Goal: Task Accomplishment & Management: Use online tool/utility

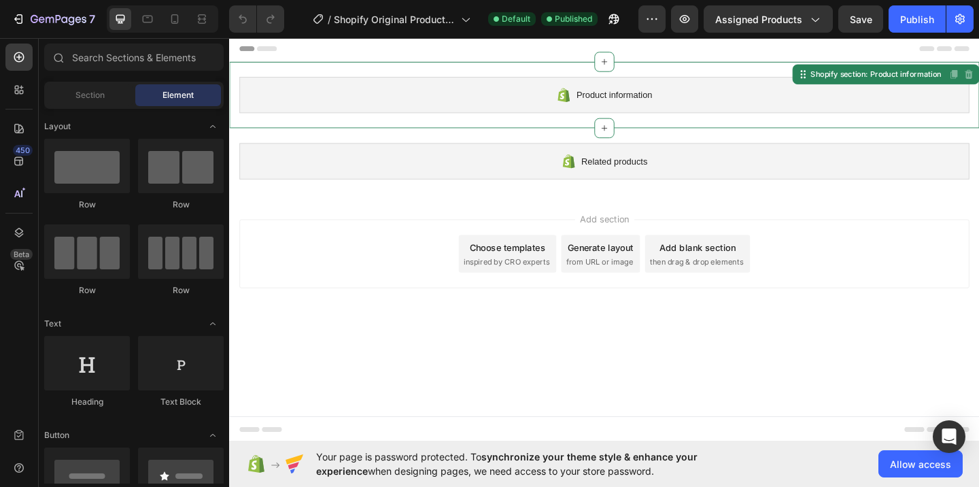
click at [631, 102] on span "Product information" at bounding box center [648, 100] width 82 height 16
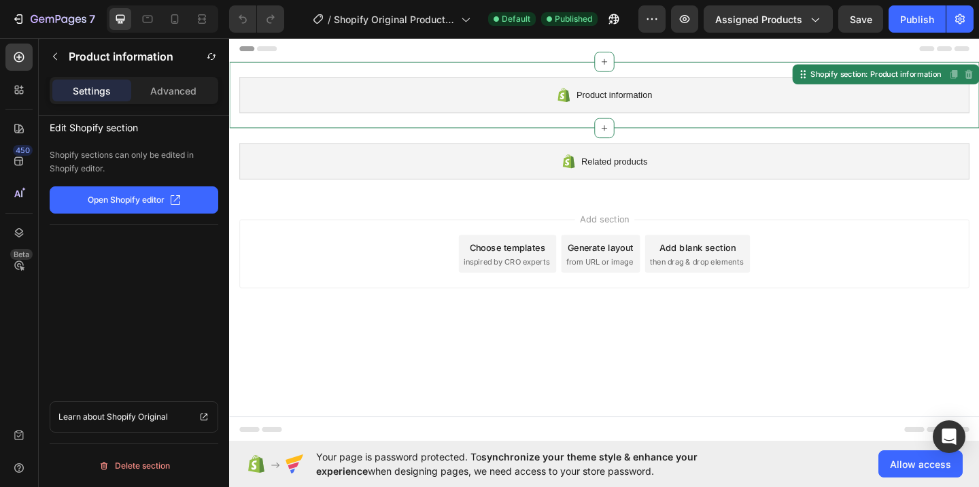
click at [152, 202] on p "Open Shopify editor" at bounding box center [126, 200] width 77 height 12
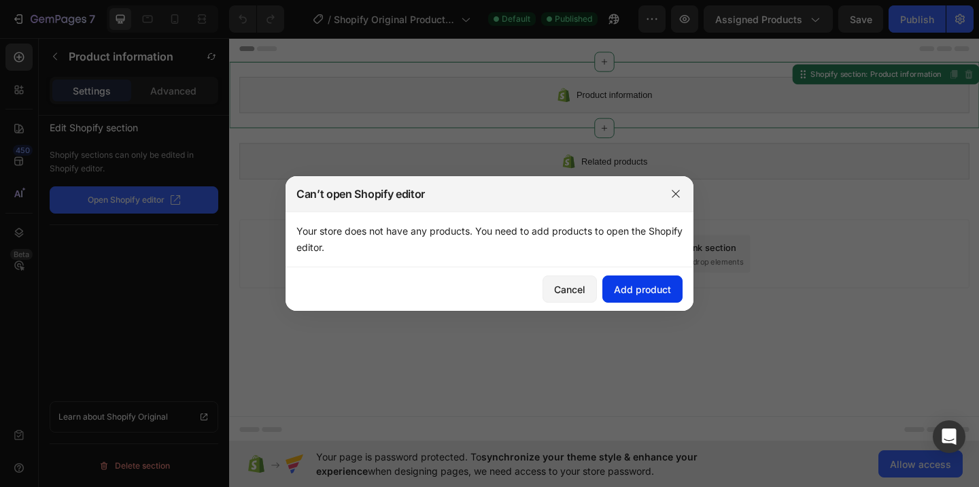
click at [650, 286] on div "Add product" at bounding box center [642, 289] width 57 height 14
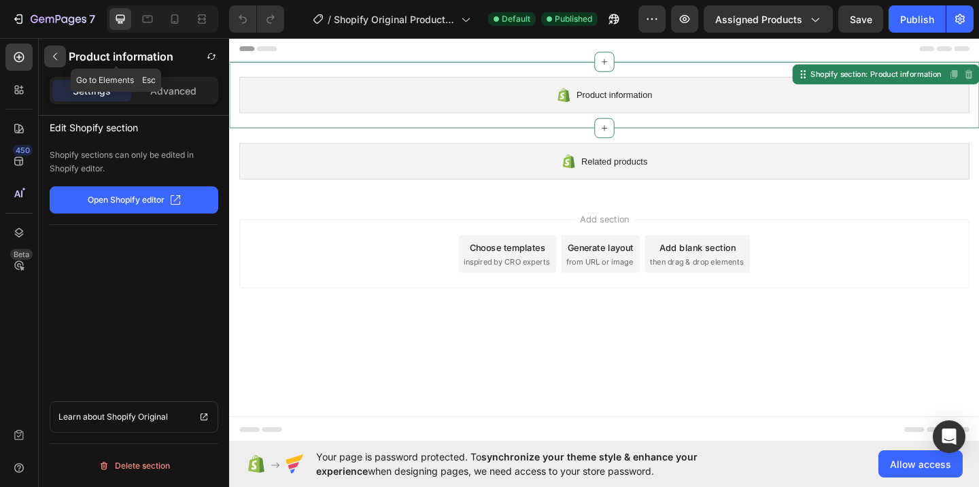
click at [48, 56] on button "button" at bounding box center [55, 57] width 22 height 22
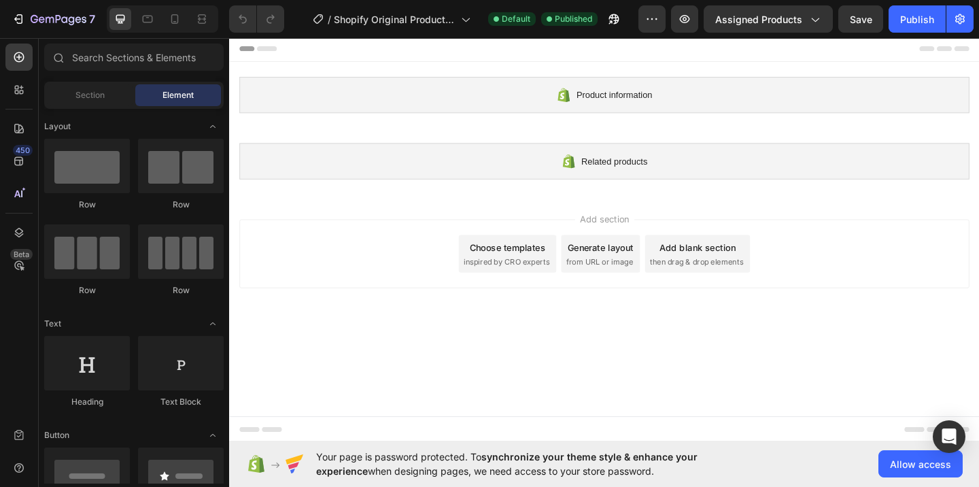
click at [539, 261] on div "Choose templates" at bounding box center [532, 265] width 82 height 14
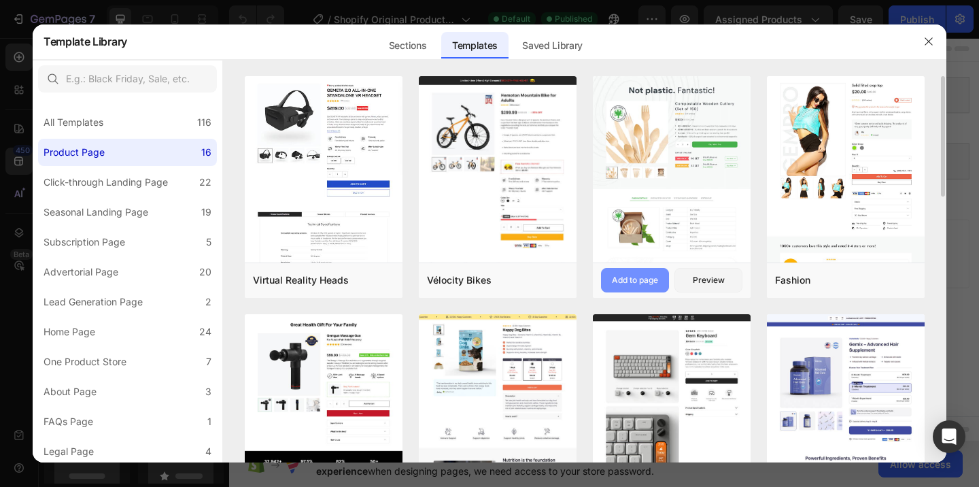
click at [639, 273] on button "Add to page" at bounding box center [635, 280] width 68 height 24
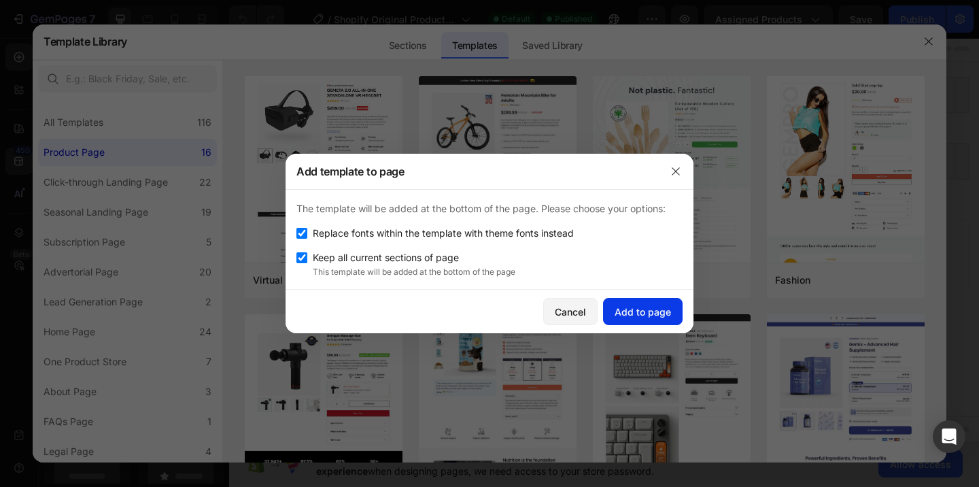
click at [643, 309] on div "Add to page" at bounding box center [643, 312] width 56 height 14
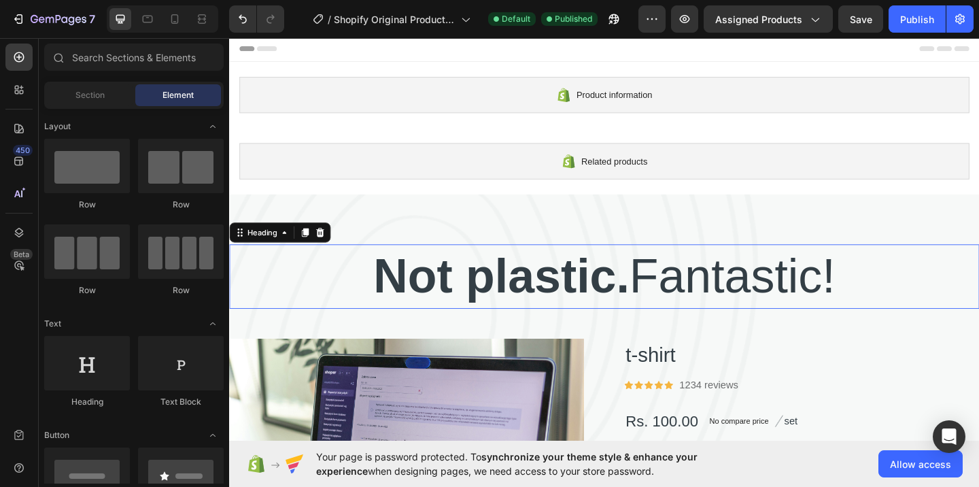
click at [654, 284] on p "Not plastic. Fantastic!" at bounding box center [637, 297] width 813 height 67
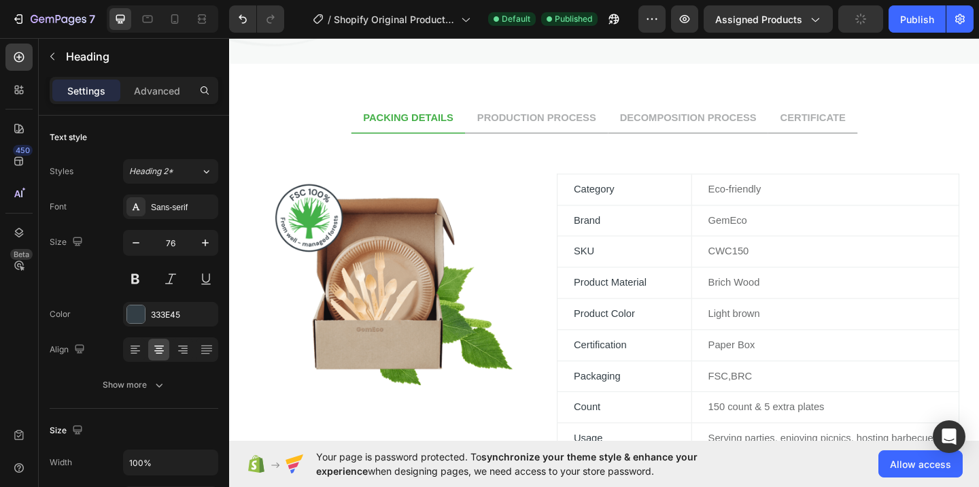
scroll to position [773, 0]
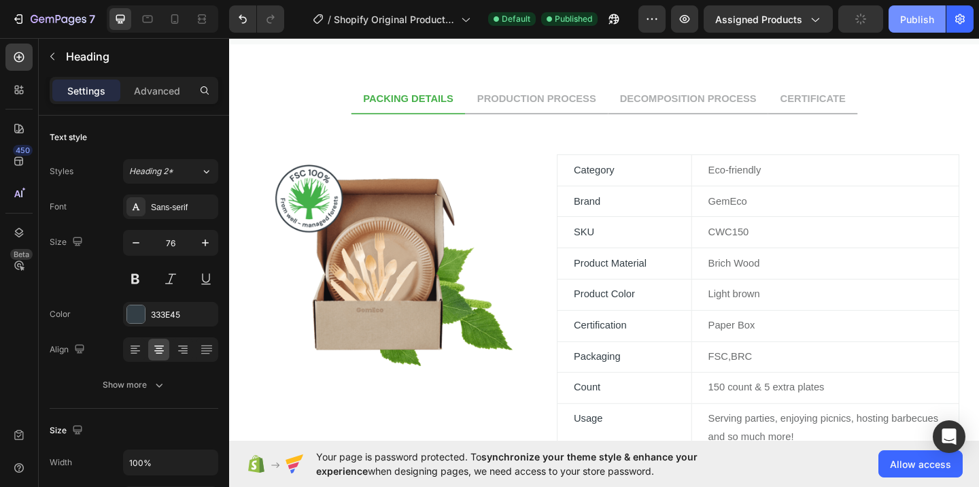
click at [916, 21] on div "Publish" at bounding box center [917, 19] width 34 height 14
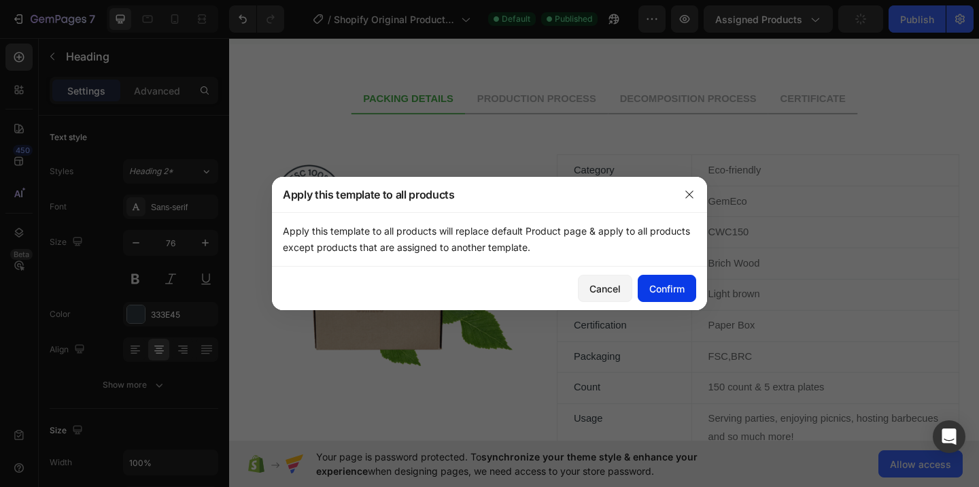
click at [669, 285] on div "Confirm" at bounding box center [666, 289] width 35 height 14
click at [690, 193] on icon "button" at bounding box center [689, 193] width 7 height 7
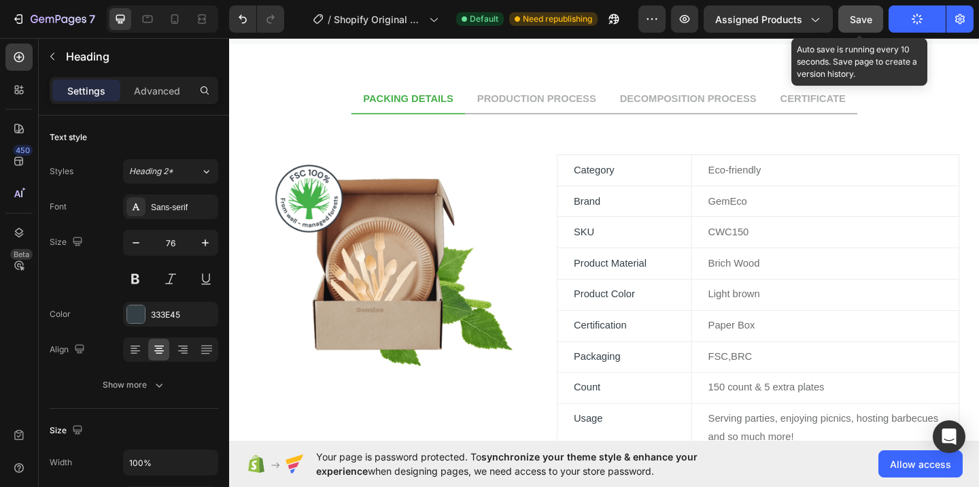
click at [865, 23] on span "Save" at bounding box center [861, 20] width 22 height 12
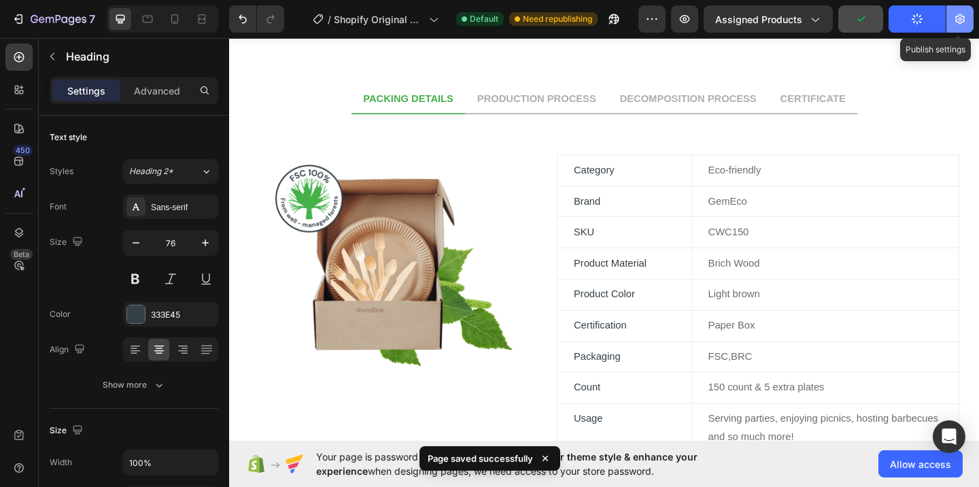
click at [956, 17] on icon "button" at bounding box center [961, 19] width 10 height 10
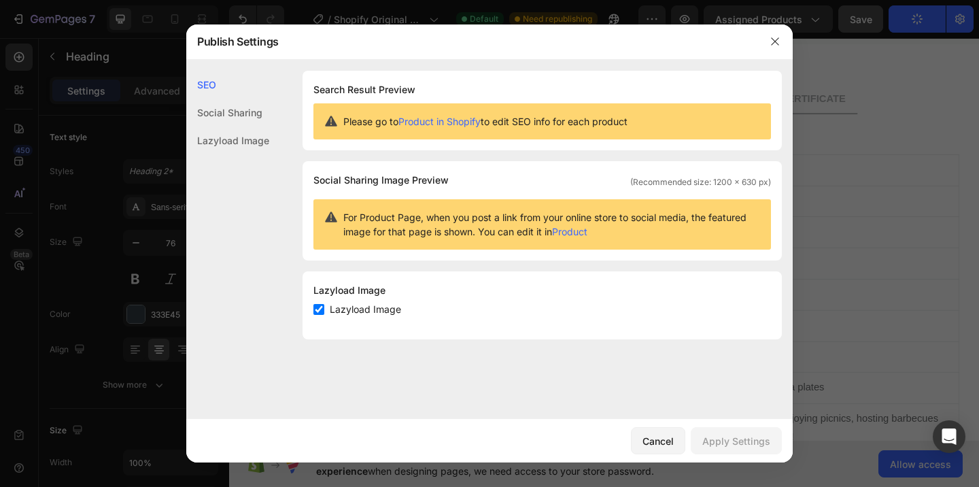
click at [211, 126] on div "Social Sharing" at bounding box center [227, 140] width 83 height 28
click at [227, 154] on div "SEO Social Sharing Lazyload Image" at bounding box center [227, 290] width 83 height 438
click at [225, 146] on div "Lazyload Image" at bounding box center [227, 140] width 83 height 28
click at [229, 99] on div "SEO" at bounding box center [227, 113] width 83 height 28
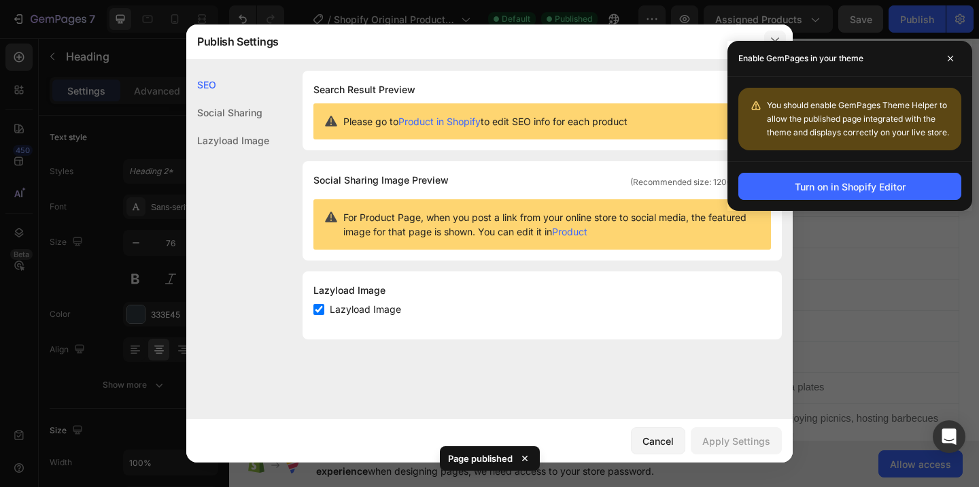
click at [768, 41] on div "Enable GemPages in your theme" at bounding box center [850, 59] width 245 height 36
click at [949, 60] on icon at bounding box center [950, 58] width 5 height 5
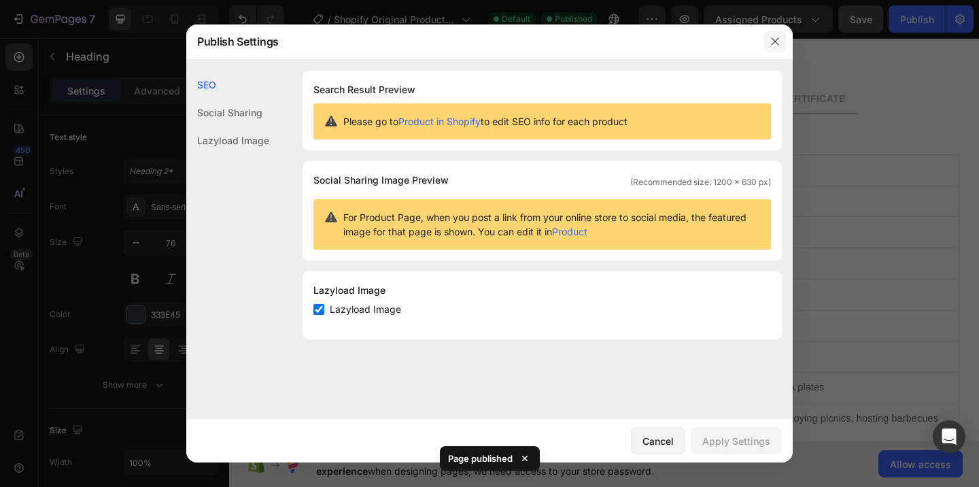
click at [779, 45] on icon "button" at bounding box center [775, 41] width 11 height 11
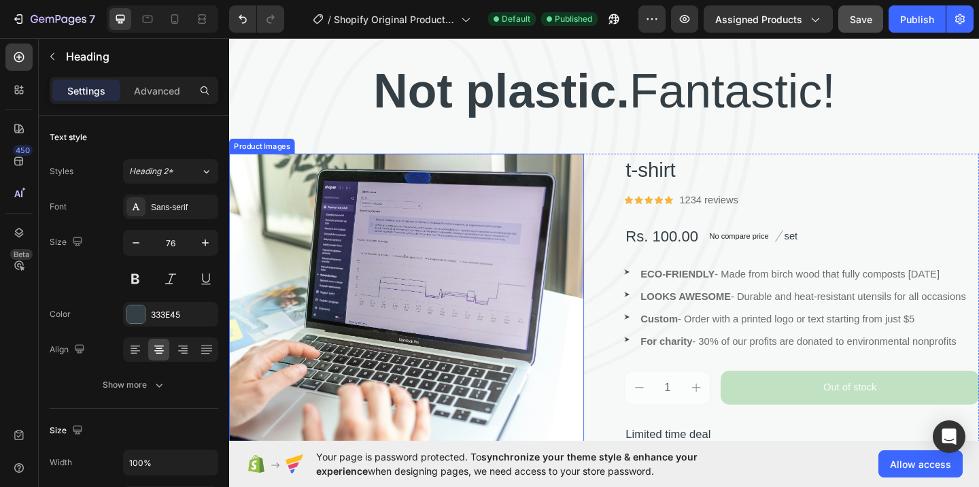
scroll to position [32, 0]
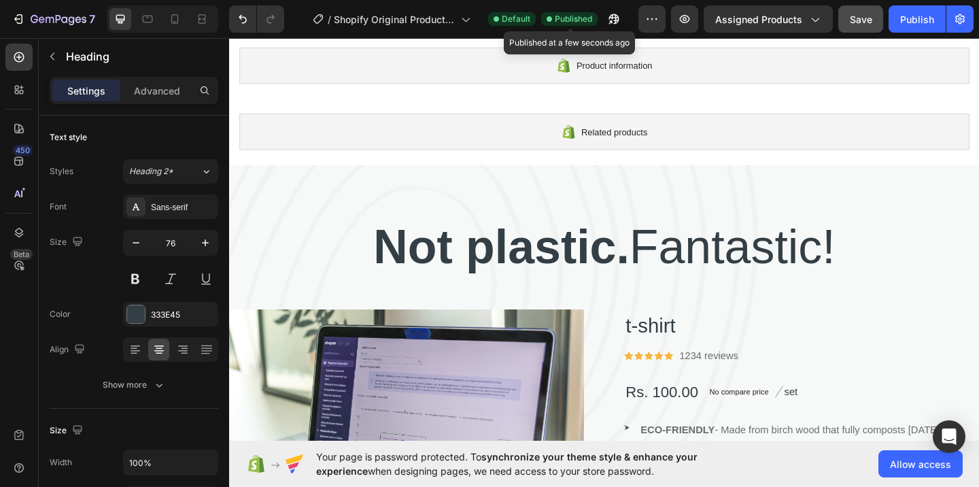
click at [574, 22] on span "Published" at bounding box center [573, 19] width 37 height 12
click at [917, 23] on div "Publish" at bounding box center [917, 19] width 34 height 14
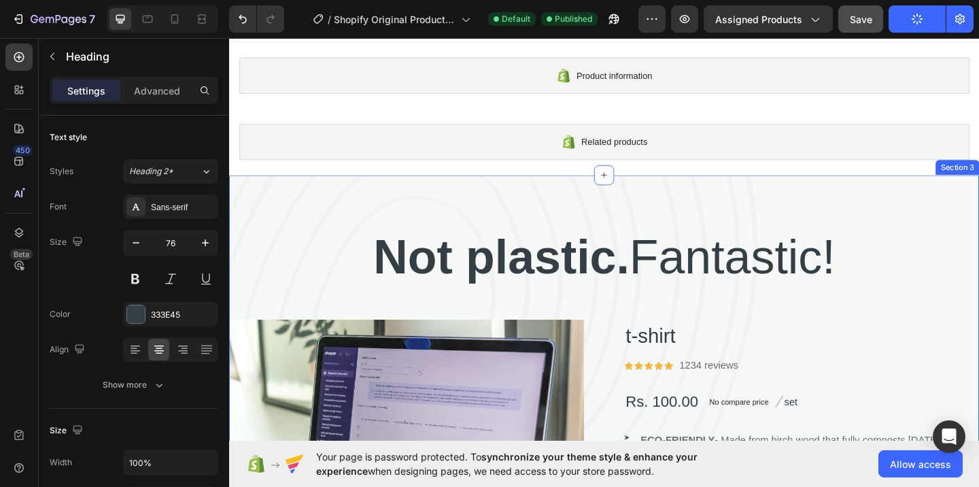
scroll to position [0, 0]
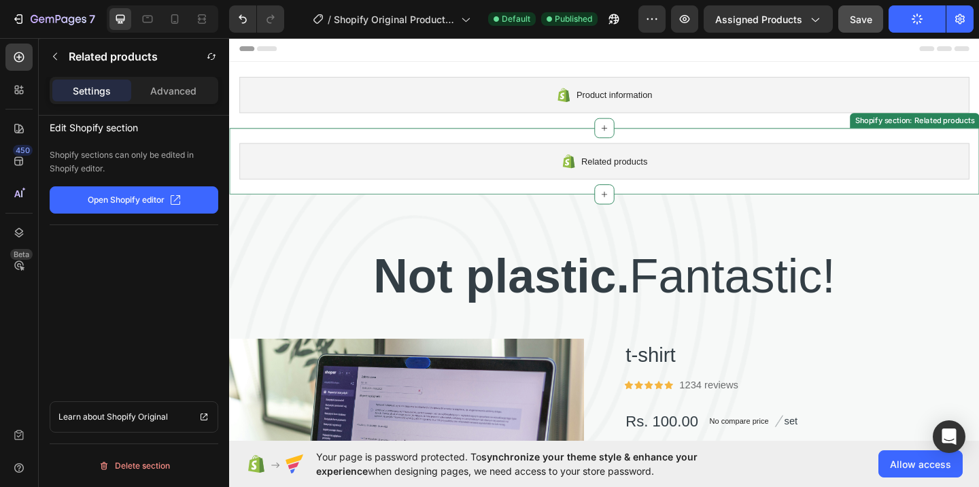
click at [628, 166] on span "Related products" at bounding box center [648, 172] width 72 height 16
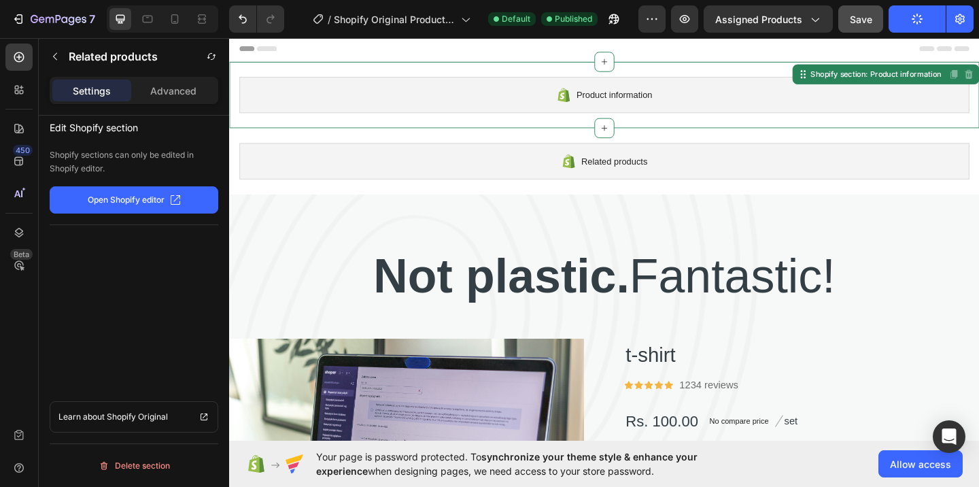
click at [924, 98] on div "Product information" at bounding box center [637, 99] width 794 height 39
click at [824, 266] on p "Not plastic. Fantastic!" at bounding box center [637, 297] width 813 height 67
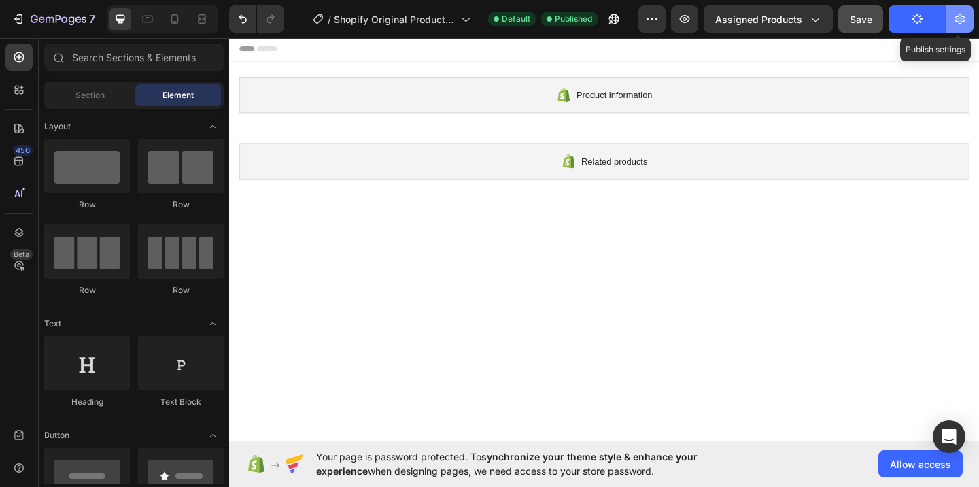
click at [957, 18] on icon "button" at bounding box center [961, 19] width 10 height 10
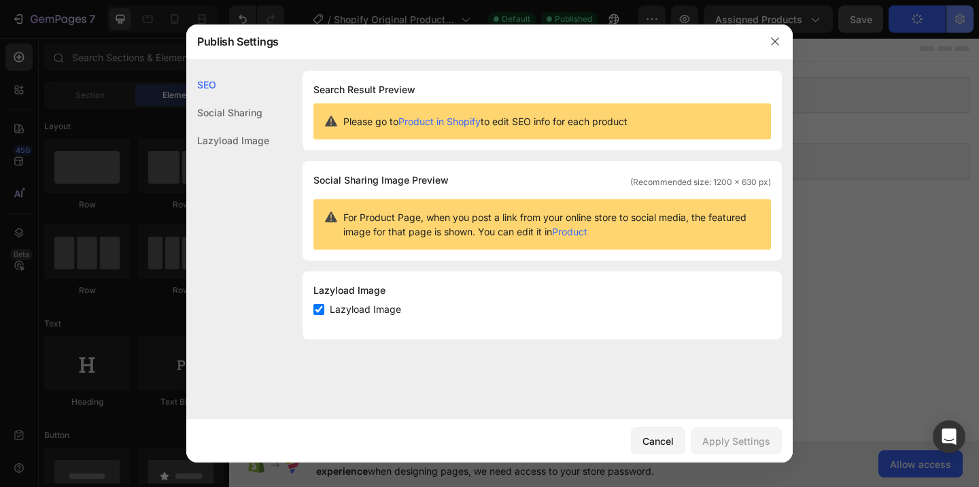
click at [957, 18] on div at bounding box center [489, 243] width 979 height 487
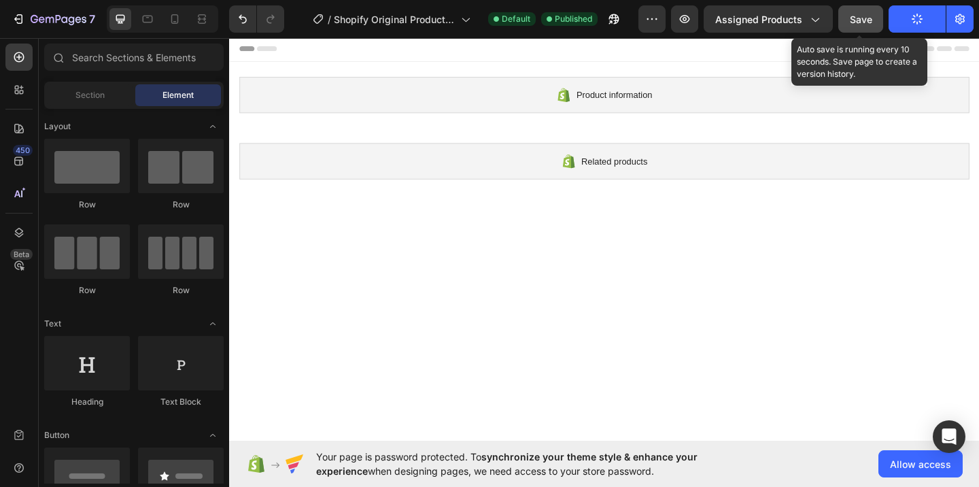
click at [856, 27] on button "Save" at bounding box center [861, 18] width 45 height 27
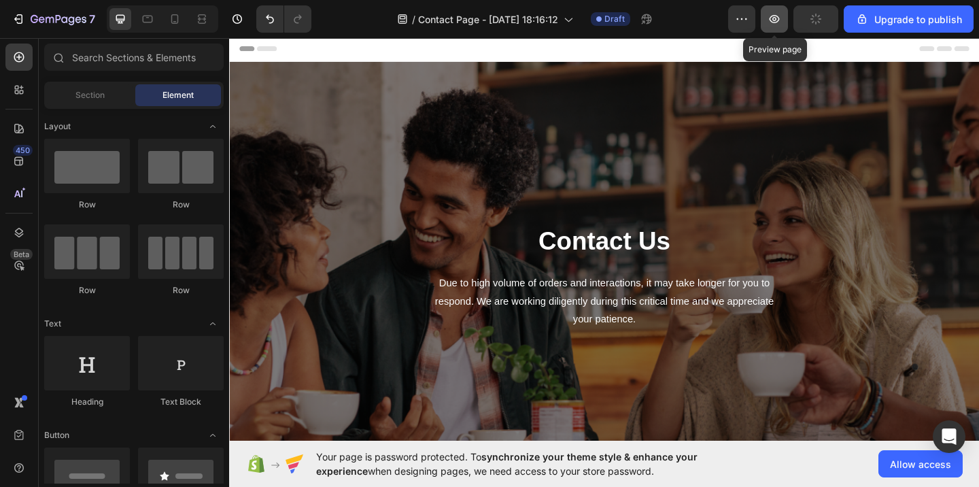
click at [771, 21] on icon "button" at bounding box center [775, 19] width 14 height 14
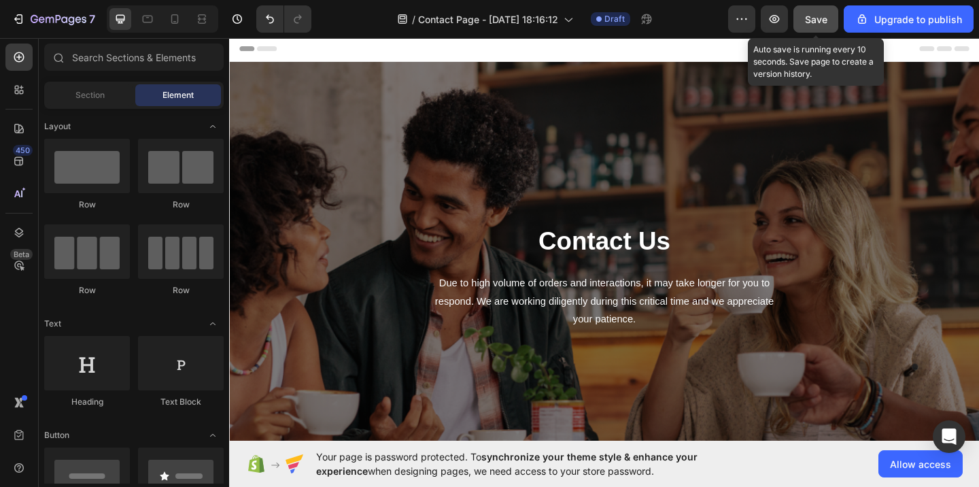
click at [819, 15] on span "Save" at bounding box center [816, 20] width 22 height 12
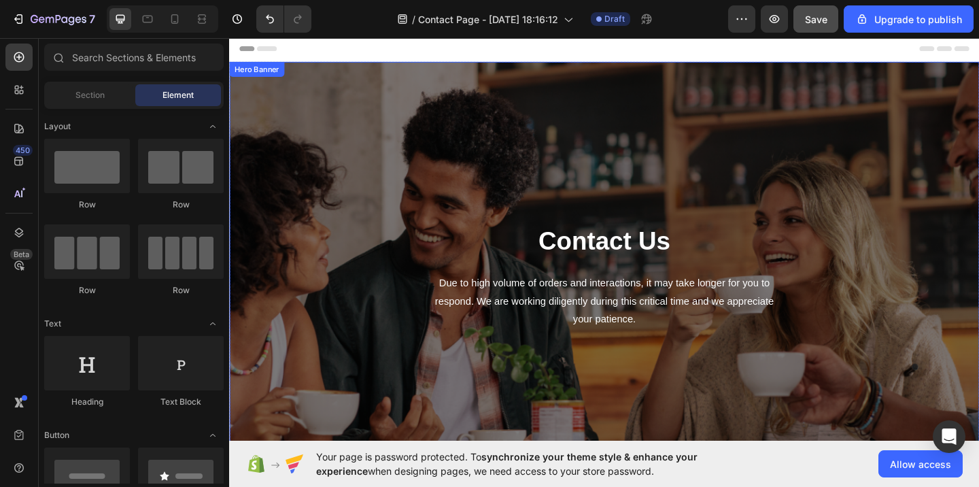
click at [258, 74] on div "Hero Banner" at bounding box center [259, 72] width 54 height 12
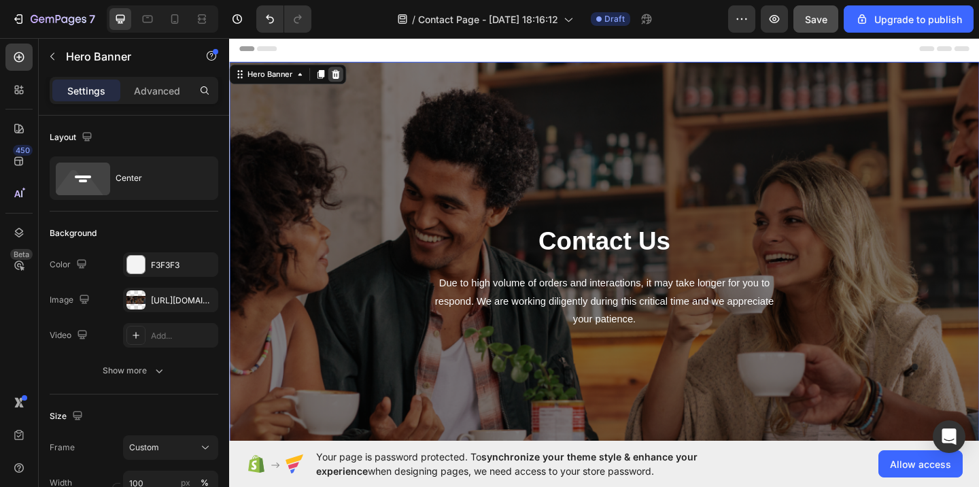
click at [348, 80] on icon at bounding box center [345, 78] width 9 height 10
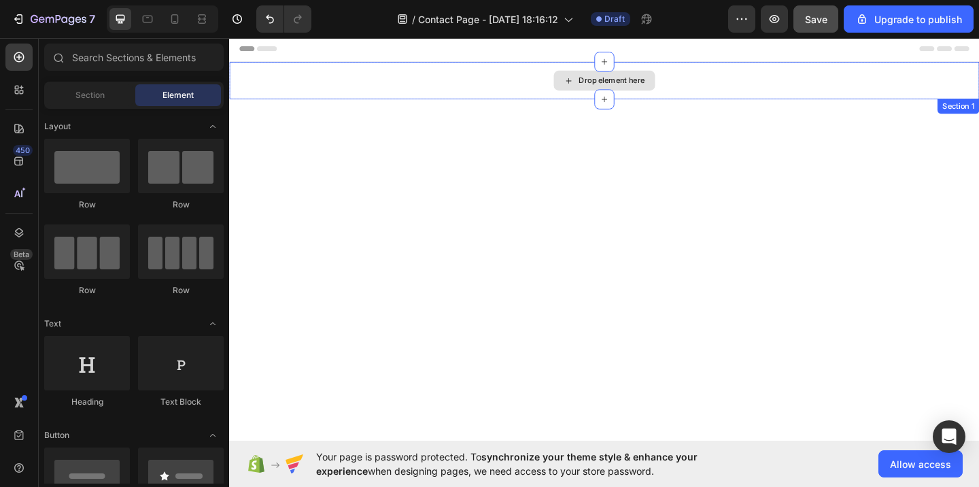
click at [617, 82] on div "Drop element here" at bounding box center [645, 84] width 72 height 11
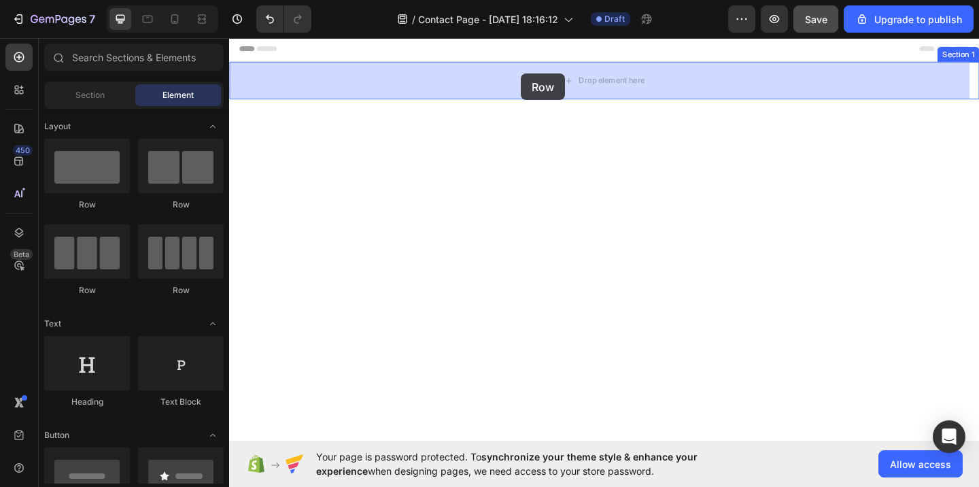
drag, startPoint x: 299, startPoint y: 206, endPoint x: 547, endPoint y: 77, distance: 279.3
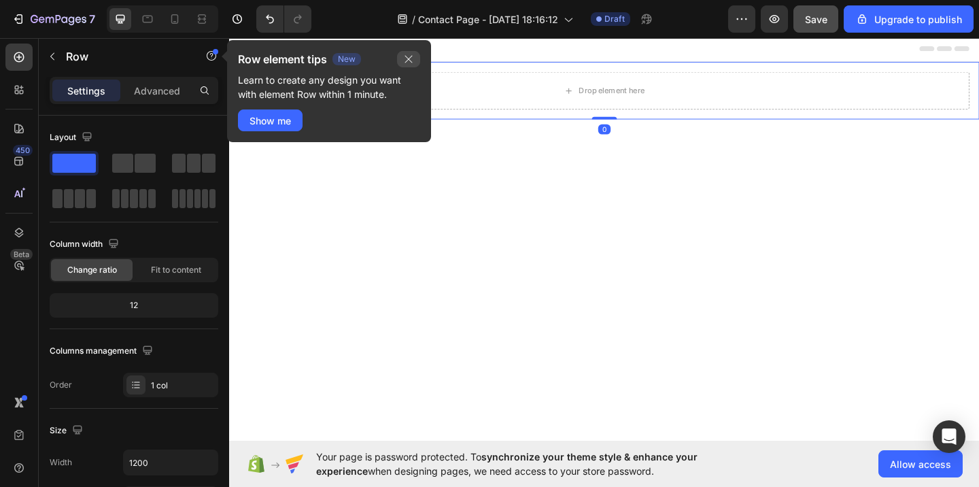
click at [410, 56] on icon "button" at bounding box center [408, 59] width 11 height 11
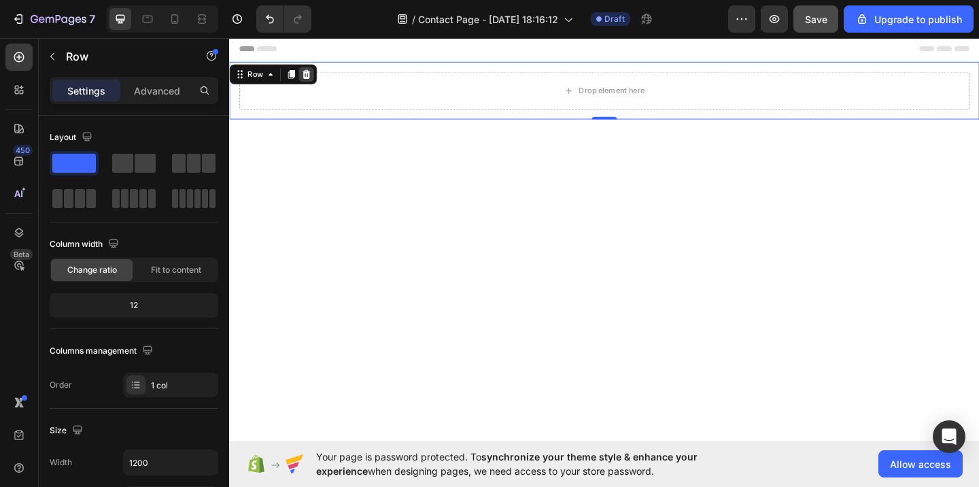
click at [310, 75] on icon at bounding box center [313, 78] width 9 height 10
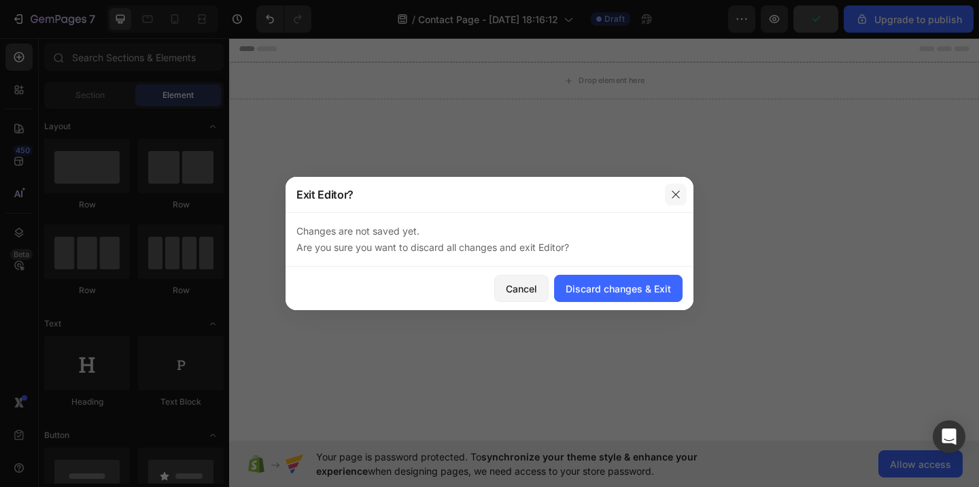
drag, startPoint x: 678, startPoint y: 186, endPoint x: 488, endPoint y: 163, distance: 191.2
click at [678, 186] on button "button" at bounding box center [676, 195] width 22 height 22
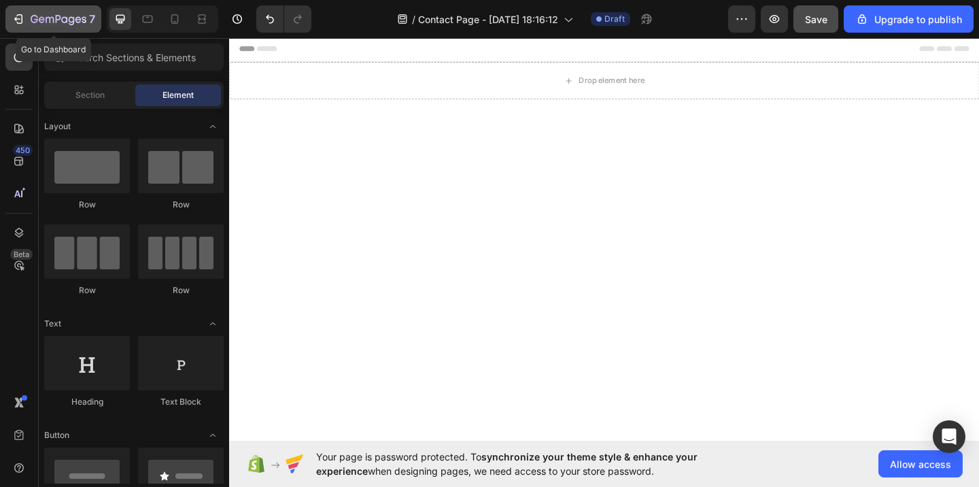
click at [24, 12] on icon "button" at bounding box center [19, 19] width 14 height 14
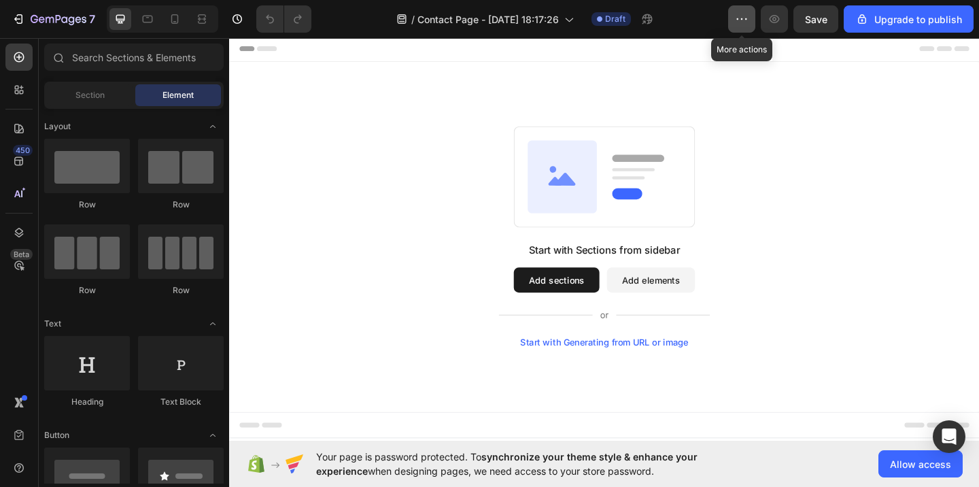
click at [749, 17] on icon "button" at bounding box center [742, 19] width 14 height 14
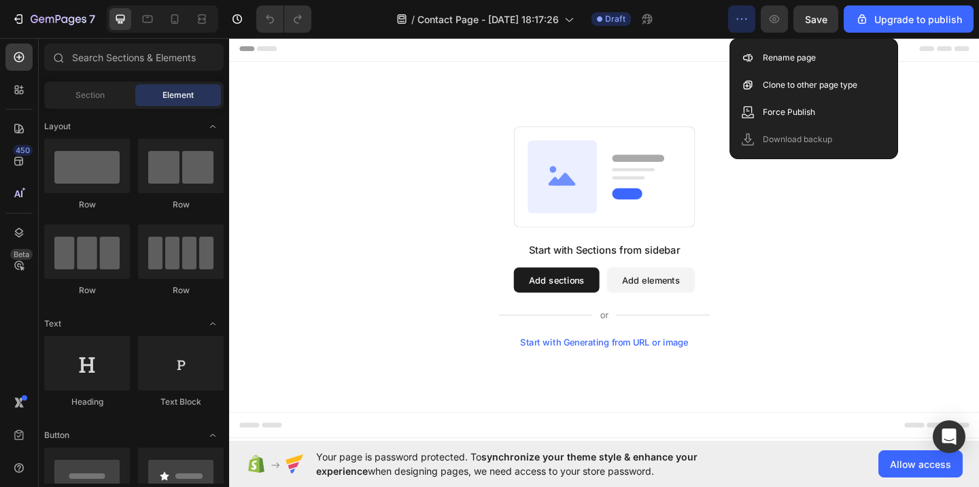
click at [568, 127] on div "Start with Sections from sidebar Add sections Add elements Start with Generatin…" at bounding box center [637, 254] width 816 height 381
